Goal: Information Seeking & Learning: Learn about a topic

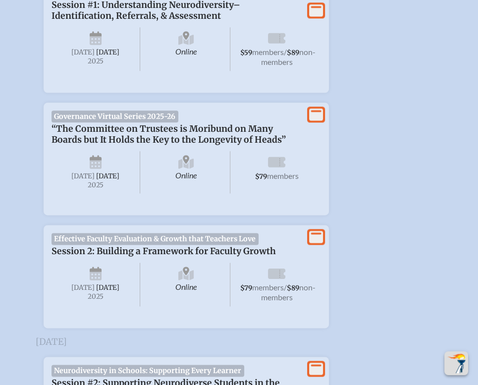
scroll to position [709, 0]
click at [135, 140] on p "“The Committee on Trustees is Moribund on Many Boards but It Holds the Key to t…" at bounding box center [176, 134] width 250 height 22
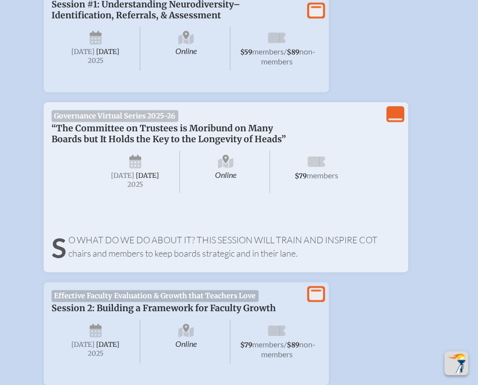
click at [191, 255] on p "So what do we do about it? This session will train and inspire COT chairs and m…" at bounding box center [225, 246] width 349 height 27
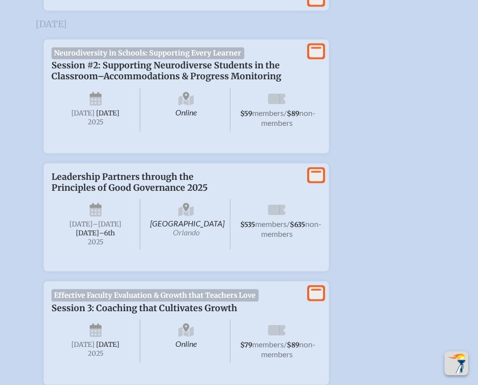
scroll to position [1121, 0]
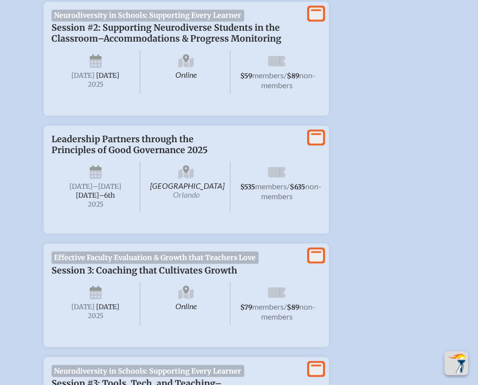
click at [119, 155] on p "Leadership Partners through the Principles of Good Governance 2025" at bounding box center [176, 144] width 250 height 22
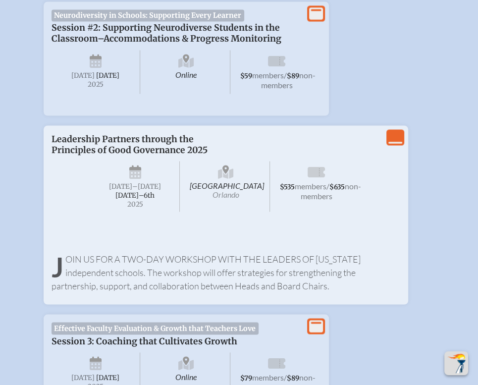
click at [375, 225] on span at bounding box center [225, 220] width 349 height 10
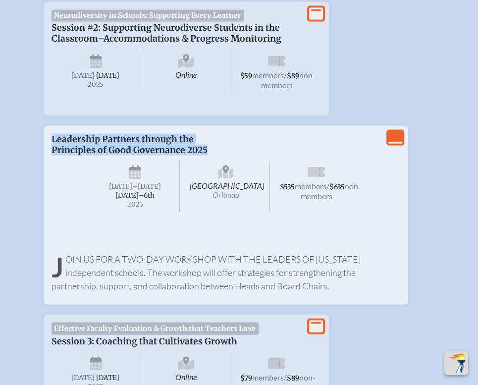
drag, startPoint x: 48, startPoint y: 164, endPoint x: 208, endPoint y: 182, distance: 161.8
click at [208, 155] on p "Leadership Partners through the Principles of Good Governance 2025" at bounding box center [176, 144] width 250 height 22
copy p "Leadership Partners through the Principles of Good Governance 2025"
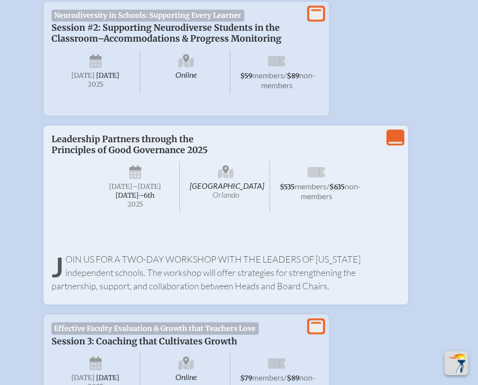
click at [447, 229] on li "View Less Leadership Partners through the Principles of Good Governance 2025 [G…" at bounding box center [239, 210] width 422 height 187
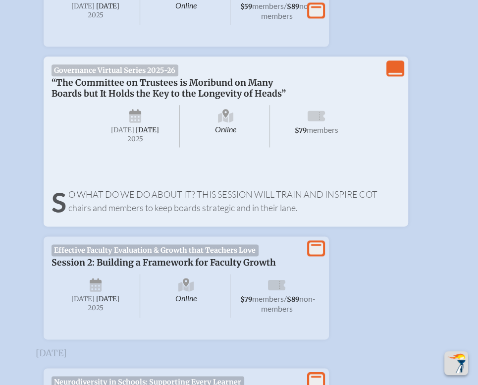
scroll to position [798, 0]
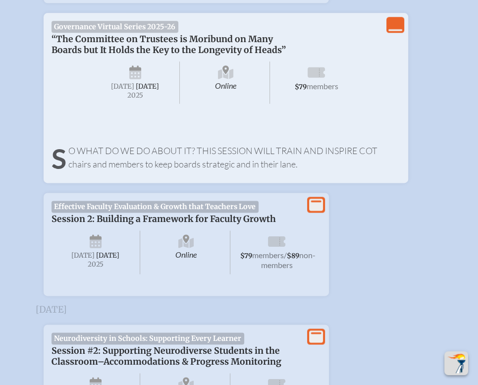
click at [371, 182] on div "View Less Governance Virtual Series 2025-26 “The Committee on Trustees is Morib…" at bounding box center [226, 97] width 364 height 169
click at [435, 149] on li "View Less Governance Virtual Series 2025-26 “The Committee on Trustees is Morib…" at bounding box center [239, 93] width 422 height 177
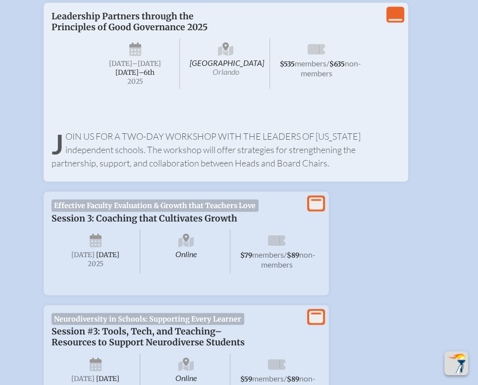
scroll to position [1244, 0]
